Goal: Check status

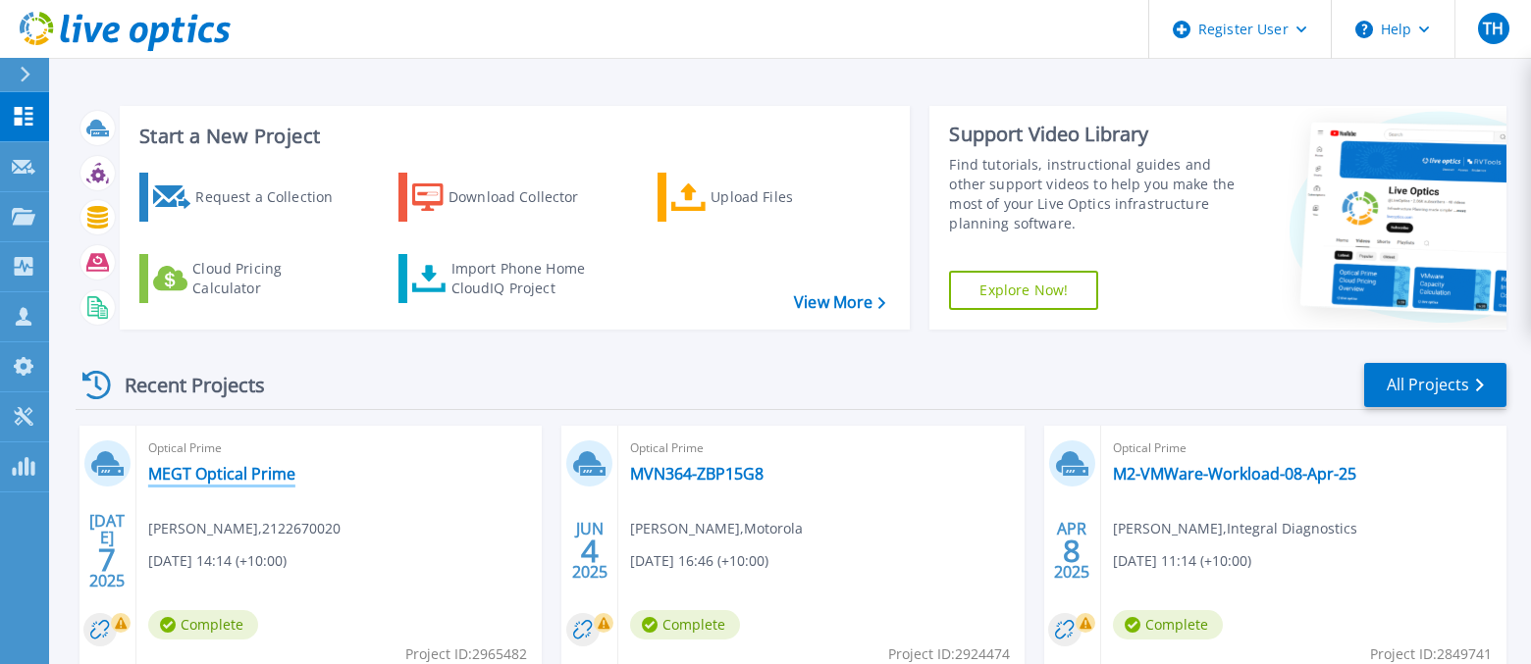
click at [226, 469] on link "MEGT Optical Prime" at bounding box center [221, 474] width 147 height 20
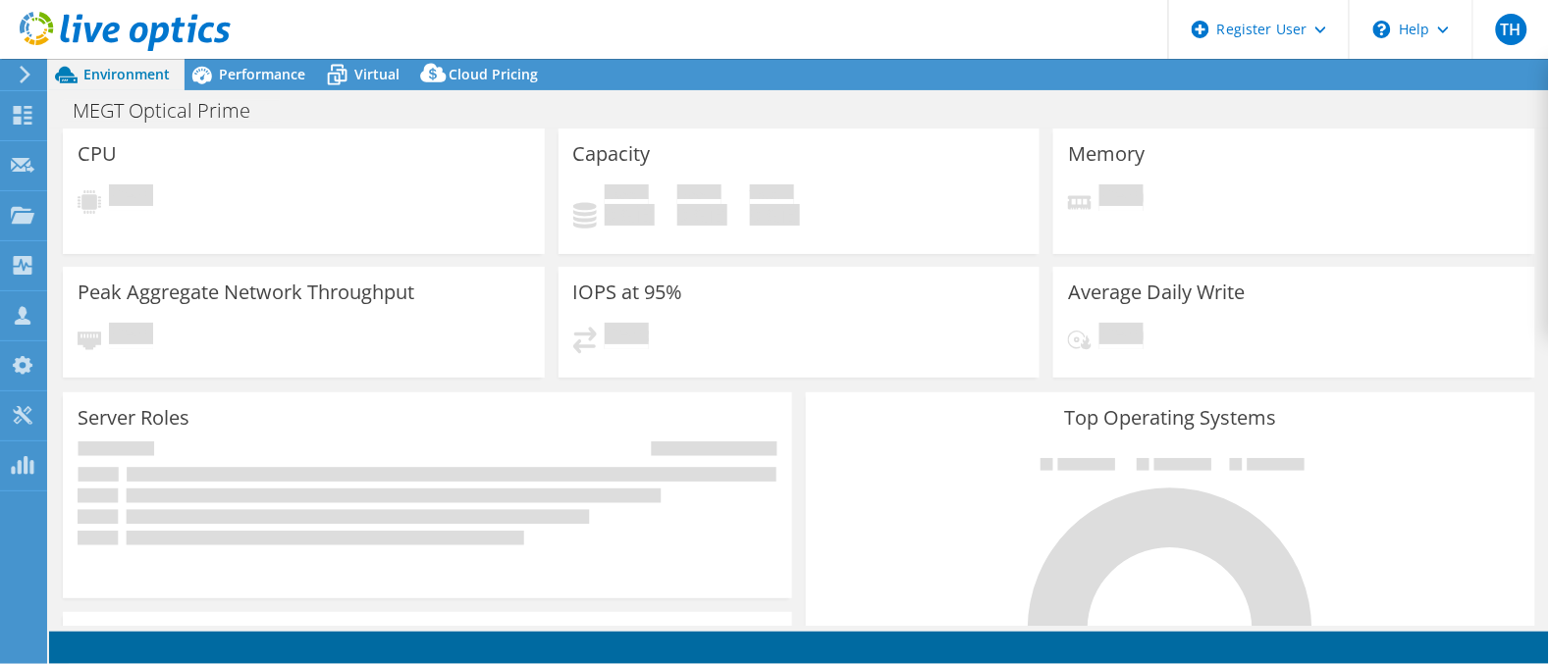
select select "USD"
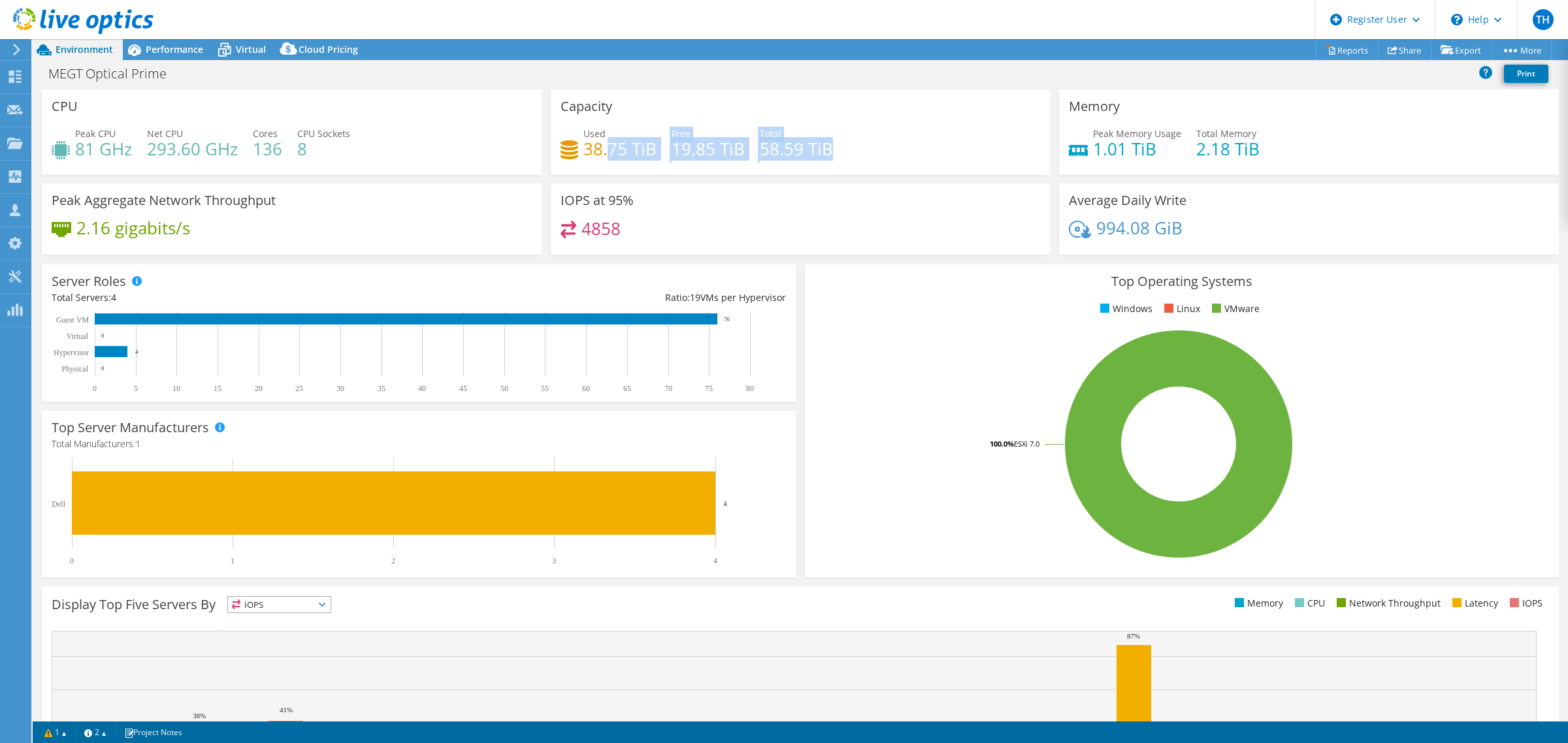
drag, startPoint x: 769, startPoint y: 152, endPoint x: 599, endPoint y: 156, distance: 170.0
click at [599, 156] on div "Used 38.75 TiB Free 19.85 TiB Total 58.59 TiB" at bounding box center [800, 148] width 480 height 43
